Goal: Check status: Check status

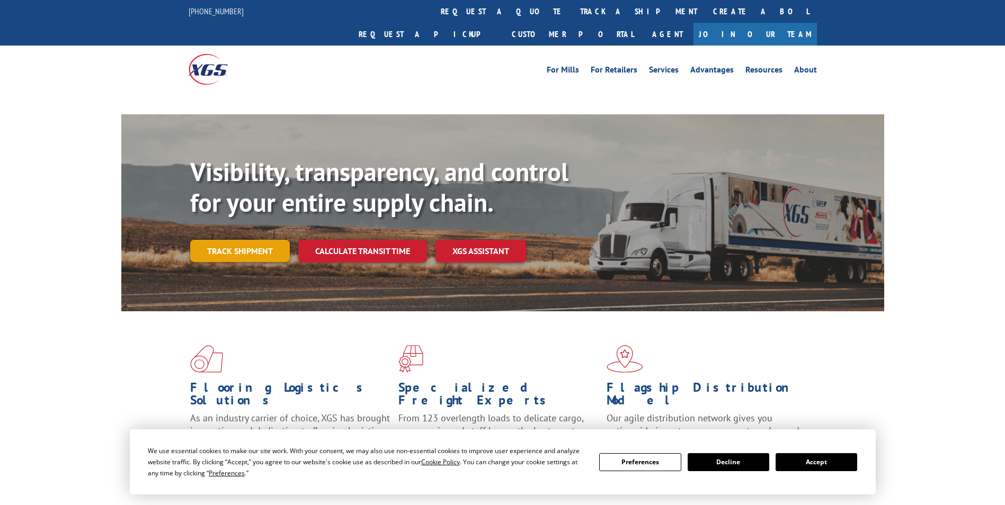
click at [260, 240] on link "Track shipment" at bounding box center [240, 251] width 100 height 22
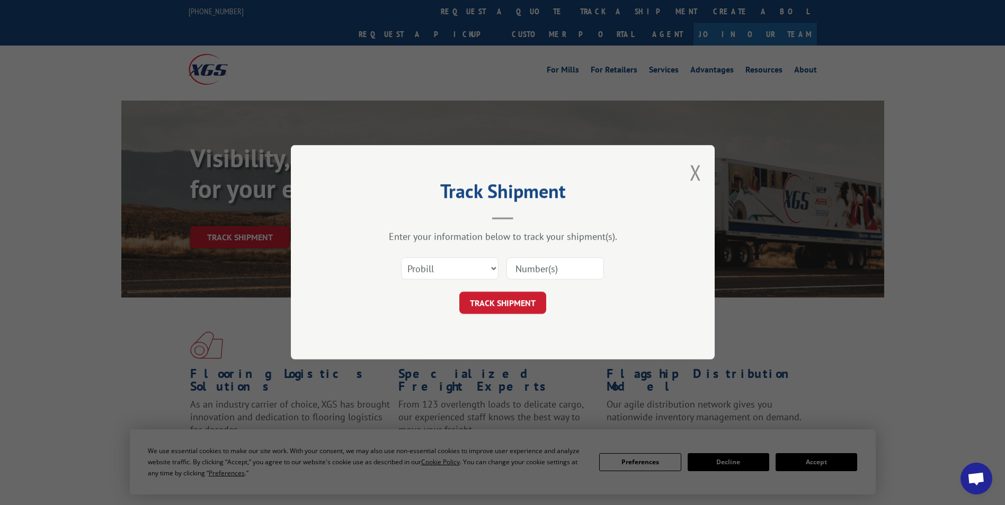
click at [432, 265] on select "Select category... Probill BOL PO" at bounding box center [449, 269] width 97 height 22
select select "po"
click at [401, 258] on select "Select category... Probill BOL PO" at bounding box center [449, 269] width 97 height 22
click at [554, 266] on input at bounding box center [554, 269] width 97 height 22
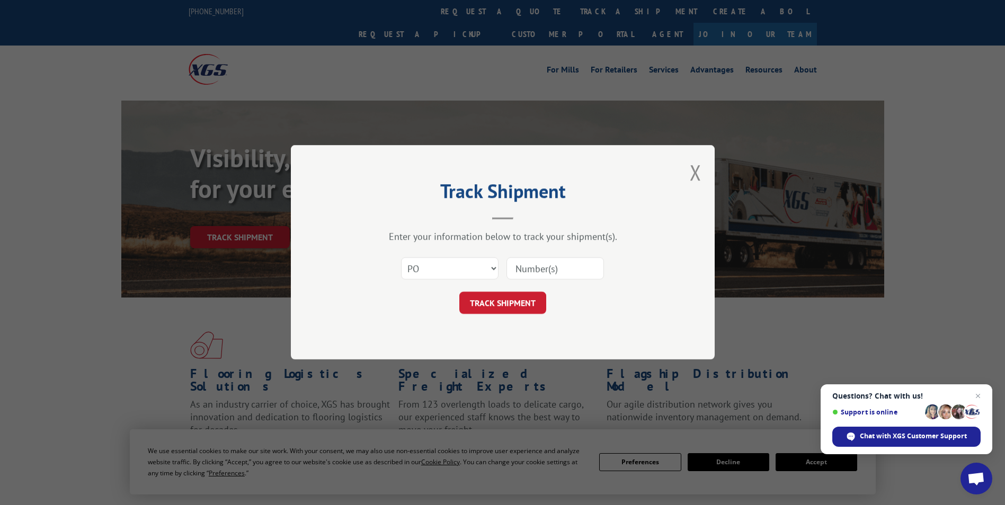
paste input "24533248"
type input "24533248"
click at [532, 299] on button "TRACK SHIPMENT" at bounding box center [502, 303] width 87 height 22
